Goal: Check status: Check status

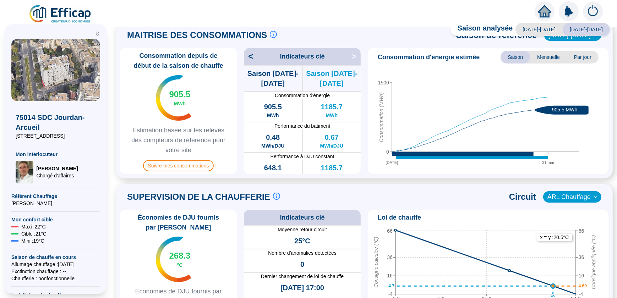
scroll to position [163, 0]
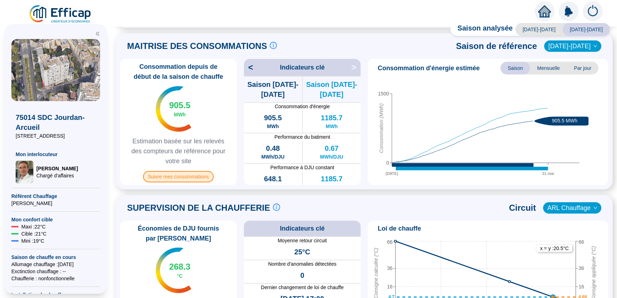
click at [187, 176] on span "Suivre mes consommations" at bounding box center [178, 176] width 71 height 11
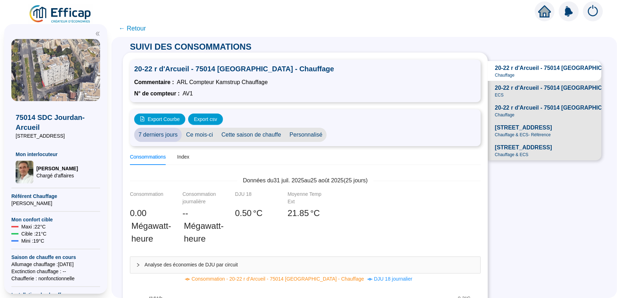
click at [206, 135] on span "Ce mois-ci" at bounding box center [200, 135] width 36 height 14
click at [504, 92] on span "20-22 r d'Arcueil - 75014 [GEOGRAPHIC_DATA] - ECS" at bounding box center [567, 88] width 144 height 9
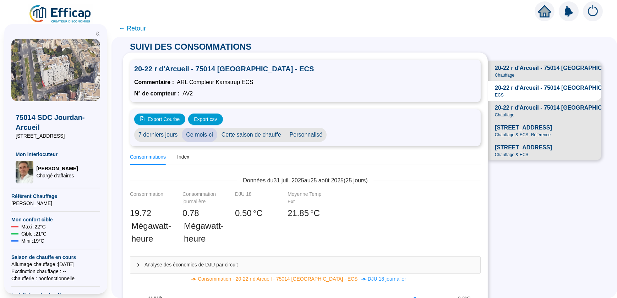
click at [514, 132] on span "[STREET_ADDRESS]" at bounding box center [523, 128] width 57 height 9
